Goal: Ask a question: Ask a question

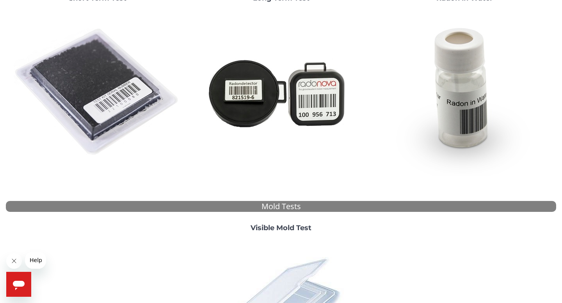
scroll to position [15, 0]
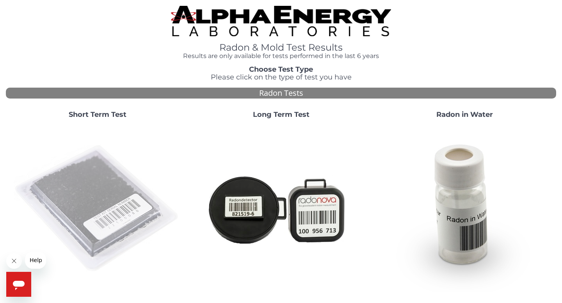
click at [119, 192] on img at bounding box center [98, 209] width 168 height 168
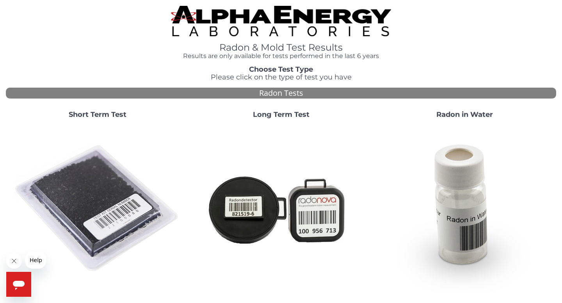
click at [16, 286] on icon "Open messaging window" at bounding box center [19, 285] width 12 height 9
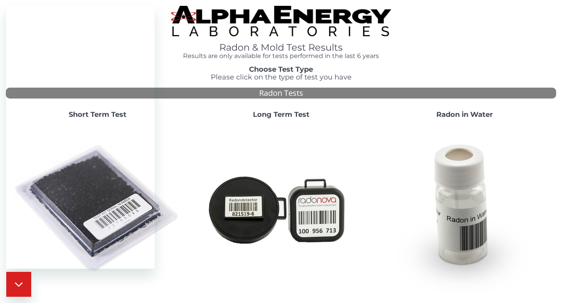
click at [16, 268] on icon "Close messaging window" at bounding box center [19, 261] width 14 height 14
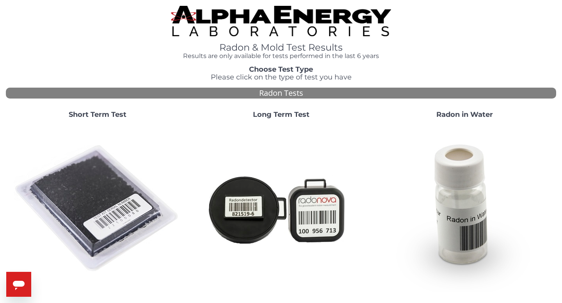
click at [19, 286] on icon "Open messaging window" at bounding box center [19, 285] width 12 height 9
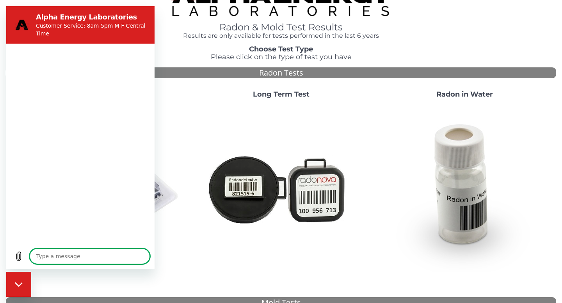
scroll to position [7, 0]
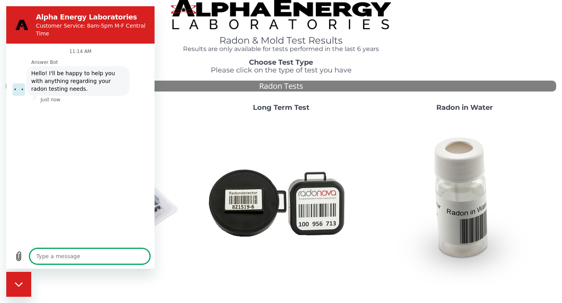
type textarea "x"
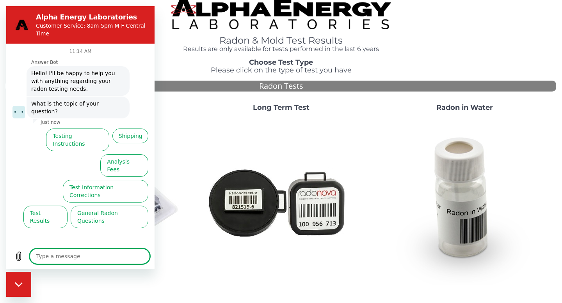
click at [51, 254] on textarea at bounding box center [90, 257] width 120 height 16
type textarea "l"
type textarea "x"
type textarea "lo"
type textarea "x"
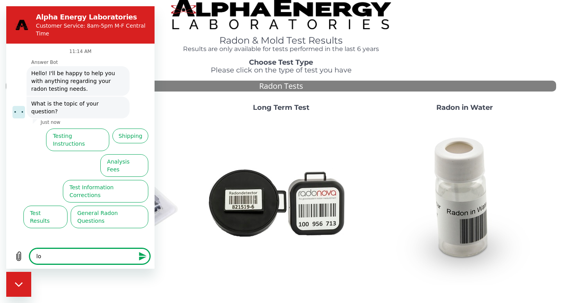
type textarea "loo"
type textarea "x"
type textarea "look"
type textarea "x"
type textarea "looki"
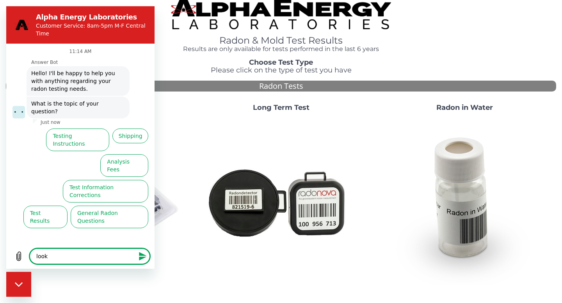
type textarea "x"
type textarea "lookin"
type textarea "x"
type textarea "looking"
type textarea "x"
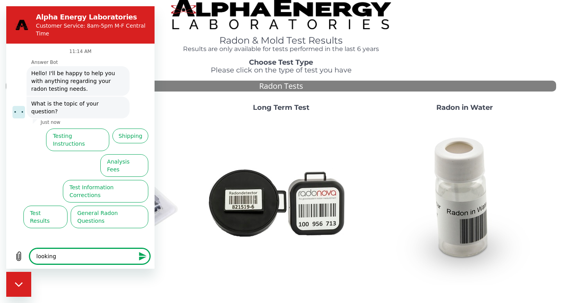
type textarea "looking"
type textarea "x"
type textarea "looking f"
type textarea "x"
type textarea "looking fr"
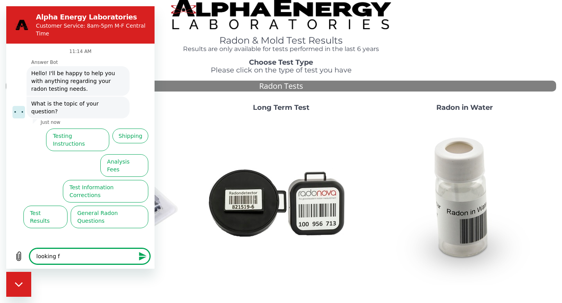
type textarea "x"
type textarea "looking fr"
type textarea "x"
type textarea "looking fr"
type textarea "x"
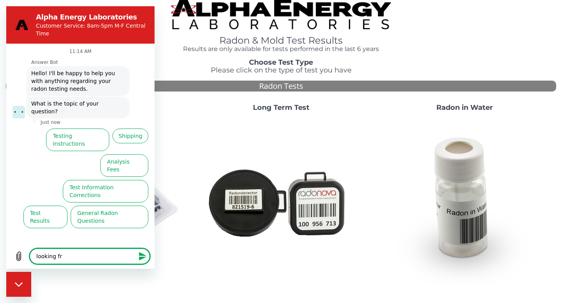
type textarea "looking f"
type textarea "x"
type textarea "looking fo"
type textarea "x"
type textarea "looking for"
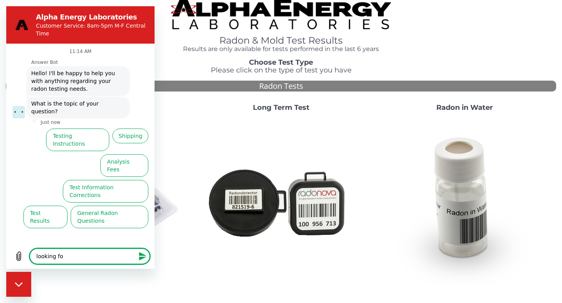
type textarea "x"
type textarea "looking for"
type textarea "x"
type textarea "looking for t"
type textarea "x"
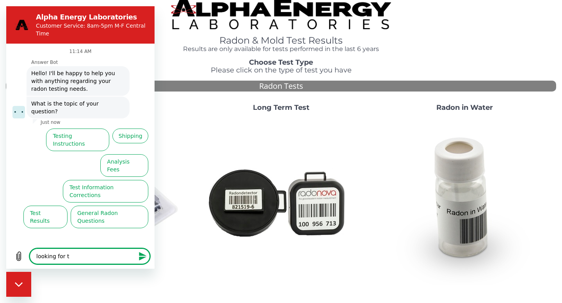
type textarea "looking for th"
type textarea "x"
type textarea "looking for the"
type textarea "x"
type textarea "looking for the"
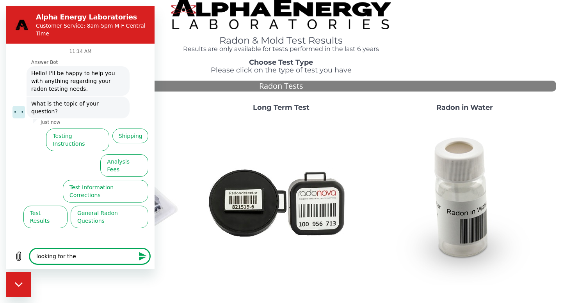
type textarea "x"
type textarea "looking for the $"
type textarea "x"
type textarea "looking for the $4"
type textarea "x"
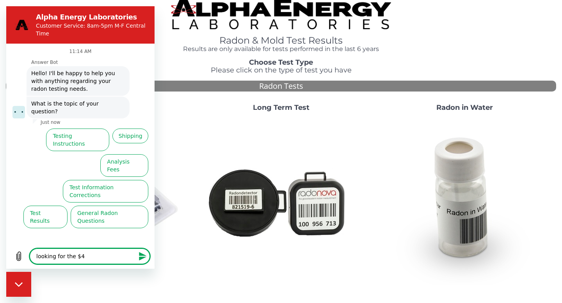
type textarea "looking for the $4"
type textarea "x"
type textarea "looking for the $4 r"
type textarea "x"
type textarea "looking for the $4 ra"
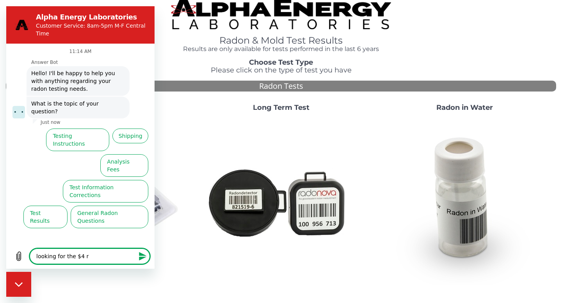
type textarea "x"
type textarea "looking for the $4 rad"
type textarea "x"
type textarea "looking for the $4 rado"
type textarea "x"
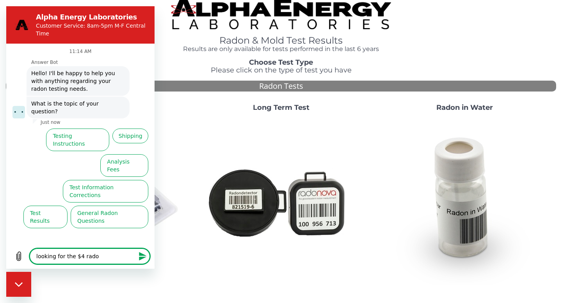
type textarea "looking for the $4 radon"
type textarea "x"
type textarea "looking for the $4 radon"
type textarea "x"
type textarea "looking for the $4 radon t"
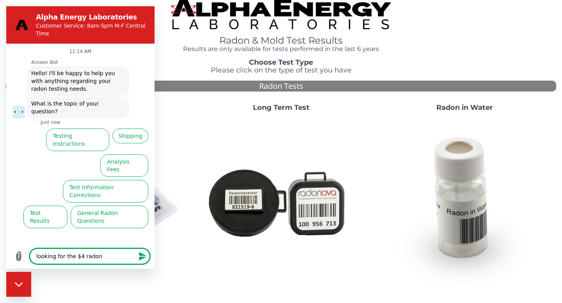
type textarea "x"
type textarea "looking for the $4 radon te"
type textarea "x"
type textarea "looking for the $4 radon tes"
type textarea "x"
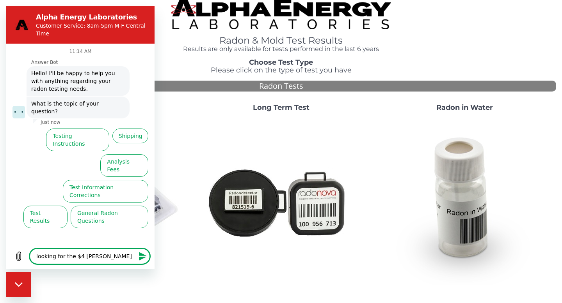
type textarea "looking for the $4 radon test"
type textarea "x"
type textarea "looking for the $4 radon test"
type textarea "x"
type textarea "looking for the $4 radon test k"
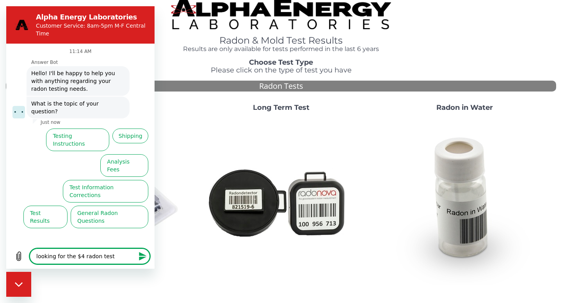
type textarea "x"
type textarea "looking for the $4 radon test ki"
type textarea "x"
type textarea "looking for the $4 radon test kit"
type textarea "x"
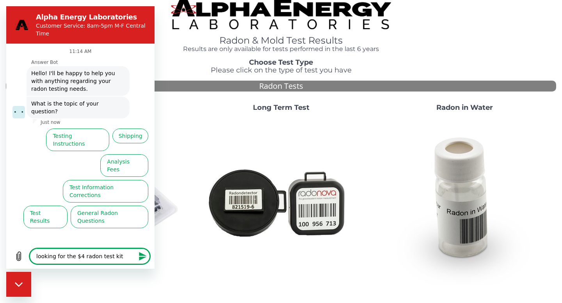
type textarea "looking for the $4 radon test kit,"
type textarea "x"
type textarea "looking for the $4 radon test kit,"
type textarea "x"
type textarea "looking for the $4 radon test kit, w"
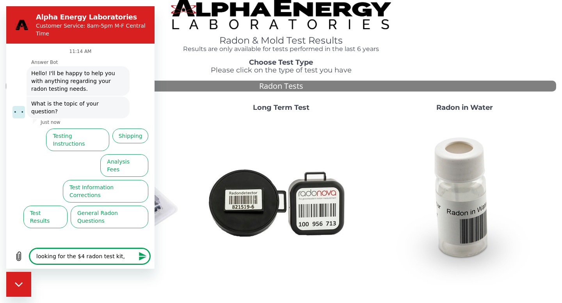
type textarea "x"
type textarea "looking for the $4 radon test kit, wh"
type textarea "x"
type textarea "looking for the $4 radon test kit, whe"
type textarea "x"
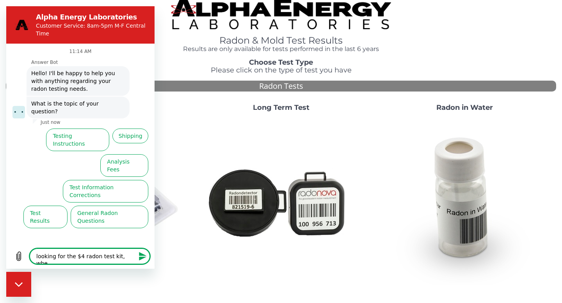
type textarea "looking for the $4 radon test kit, wher"
type textarea "x"
type textarea "looking for the $4 radon test kit, where"
type textarea "x"
type textarea "looking for the $4 radon test kit, where"
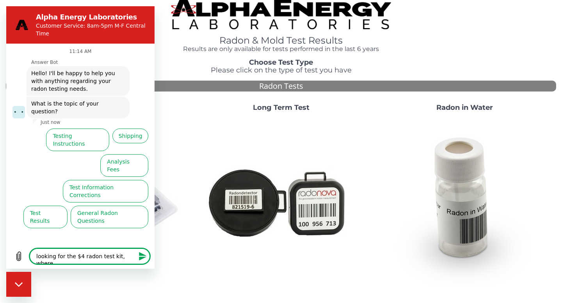
type textarea "x"
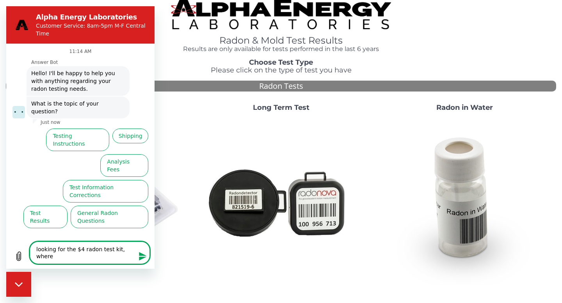
type textarea "looking for the $4 radon test kit, where"
type textarea "x"
type textarea "looking for the $4 radon test kit, where a"
type textarea "x"
type textarea "looking for the $4 radon test kit, where an"
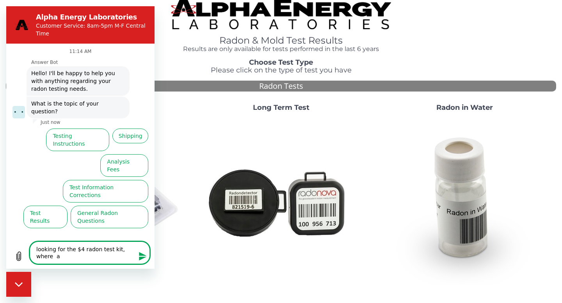
type textarea "x"
type textarea "looking for the $4 radon test kit, where an"
type textarea "x"
type textarea "looking for the $4 radon test kit, where an i"
type textarea "x"
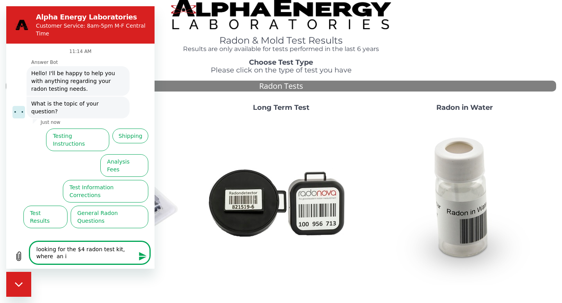
type textarea "looking for the $4 radon test kit, where an"
type textarea "x"
type textarea "looking for the $4 radon test kit, where an"
type textarea "x"
type textarea "looking for the $4 radon test kit, where a"
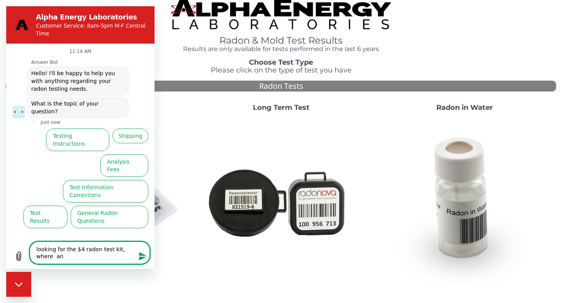
type textarea "x"
type textarea "looking for the $4 radon test kit, where"
type textarea "x"
type textarea "looking for the $4 radon test kit, where"
type textarea "x"
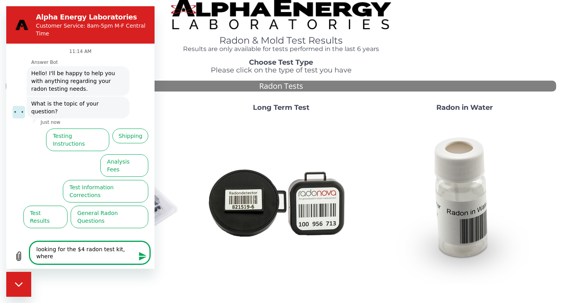
type textarea "looking for the $4 radon test kit, where"
type textarea "x"
type textarea "looking for the $4 radon test kit, where c"
type textarea "x"
type textarea "looking for the $4 radon test kit, where"
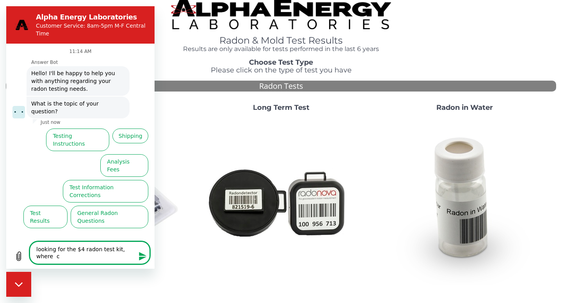
type textarea "x"
type textarea "looking for the $4 radon test kit, where"
type textarea "x"
type textarea "looking for the $4 radon test kit, where c"
type textarea "x"
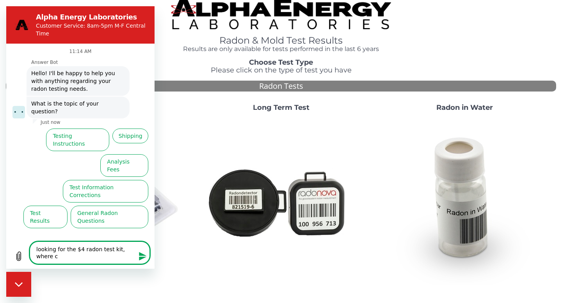
type textarea "looking for the $4 radon test kit, where ca"
type textarea "x"
type textarea "looking for the $4 radon test kit, where can"
type textarea "x"
type textarea "looking for the $4 radon test kit, where can"
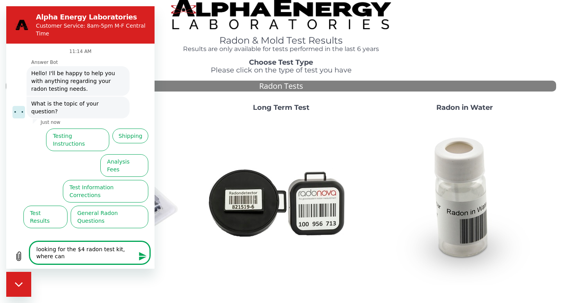
type textarea "x"
type textarea "looking for the $4 radon test kit, where can I"
type textarea "x"
type textarea "looking for the $4 radon test kit, where can I"
type textarea "x"
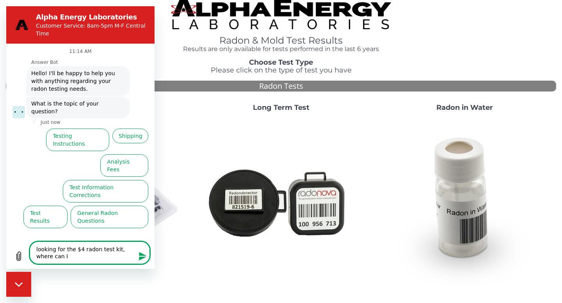
type textarea "looking for the $4 radon test kit, where can I p"
type textarea "x"
type textarea "looking for the $4 radon test kit, where can I pu"
type textarea "x"
type textarea "looking for the $4 radon test kit, where can I pur"
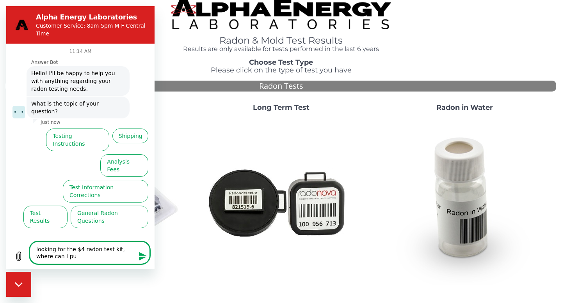
type textarea "x"
type textarea "looking for the $4 radon test kit, where can I purc"
type textarea "x"
type textarea "looking for the $4 radon test kit, where can I purch"
type textarea "x"
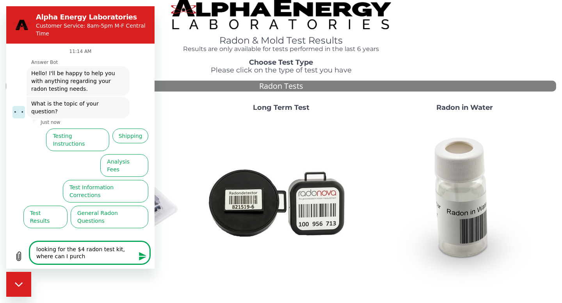
type textarea "looking for the $4 radon test kit, where can I purcha"
type textarea "x"
type textarea "looking for the $4 radon test kit, where can I purchas"
type textarea "x"
type textarea "looking for the $4 radon test kit, where can I purchase"
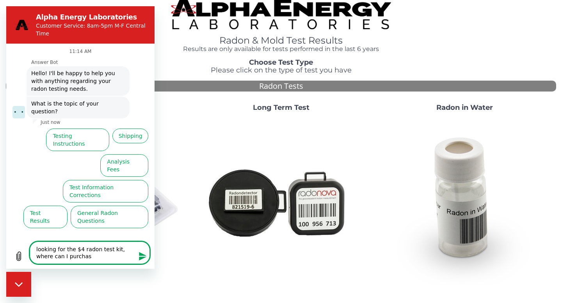
type textarea "x"
type textarea "looking for the $4 radon test kit, where can I purchase?"
type textarea "x"
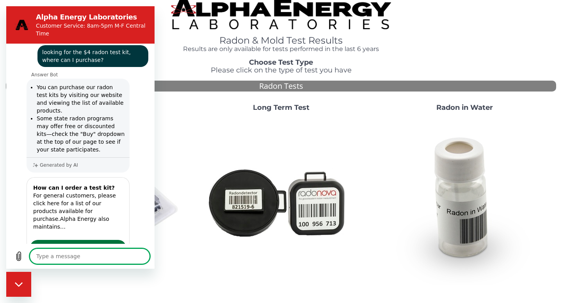
type textarea "x"
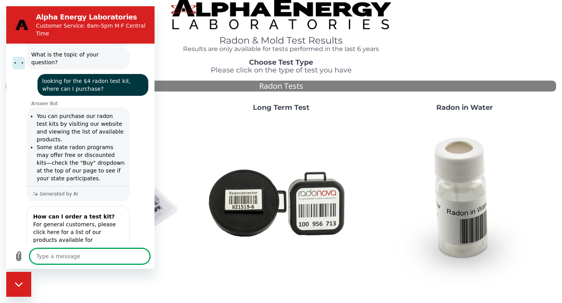
scroll to position [49, 0]
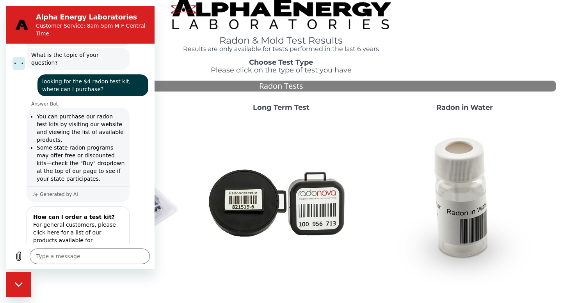
click at [258, 12] on img at bounding box center [281, 14] width 220 height 30
